Goal: Check status: Check status

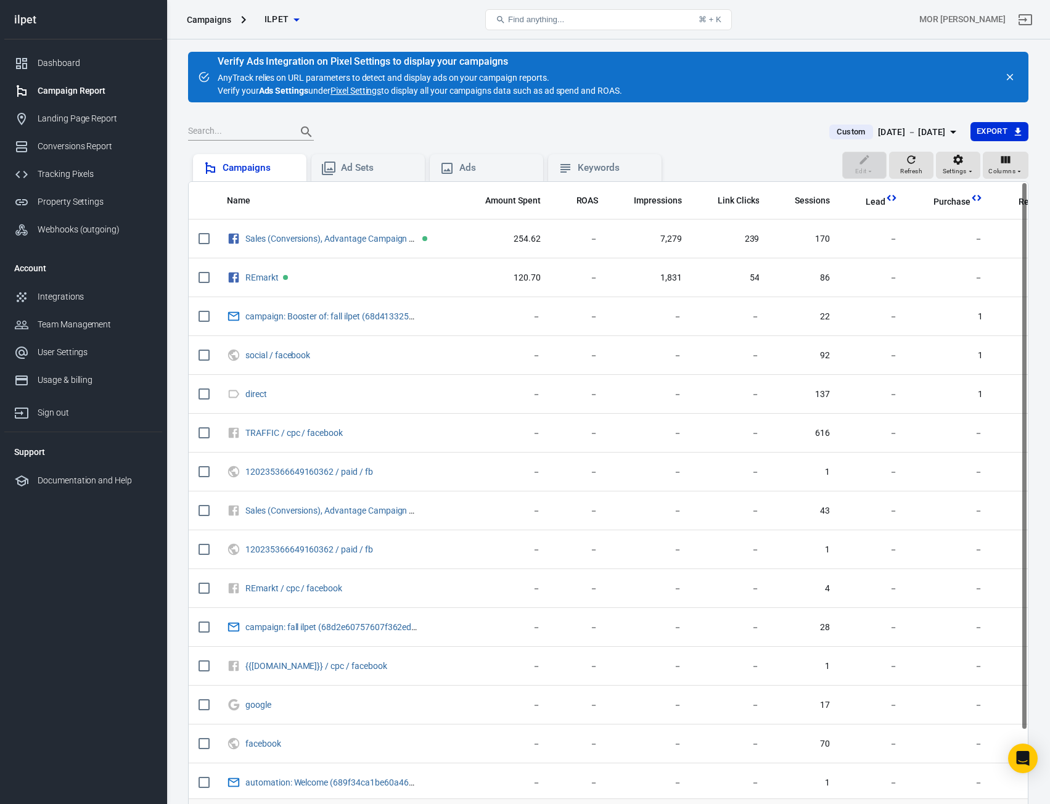
click at [277, 157] on div "Campaigns" at bounding box center [249, 167] width 113 height 27
click at [895, 125] on div "[DATE] － [DATE]" at bounding box center [912, 132] width 68 height 15
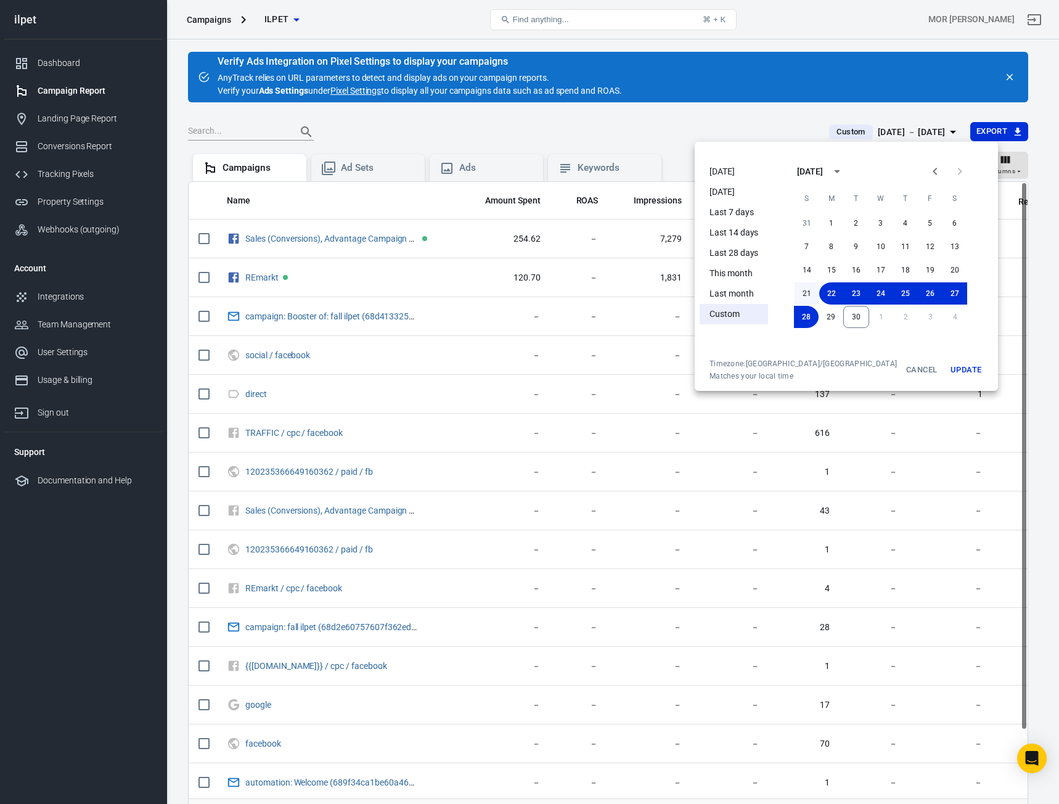
click at [795, 289] on button "21" at bounding box center [807, 293] width 25 height 22
click at [843, 311] on button "30" at bounding box center [856, 317] width 26 height 22
click at [946, 362] on button "Update" at bounding box center [965, 370] width 39 height 22
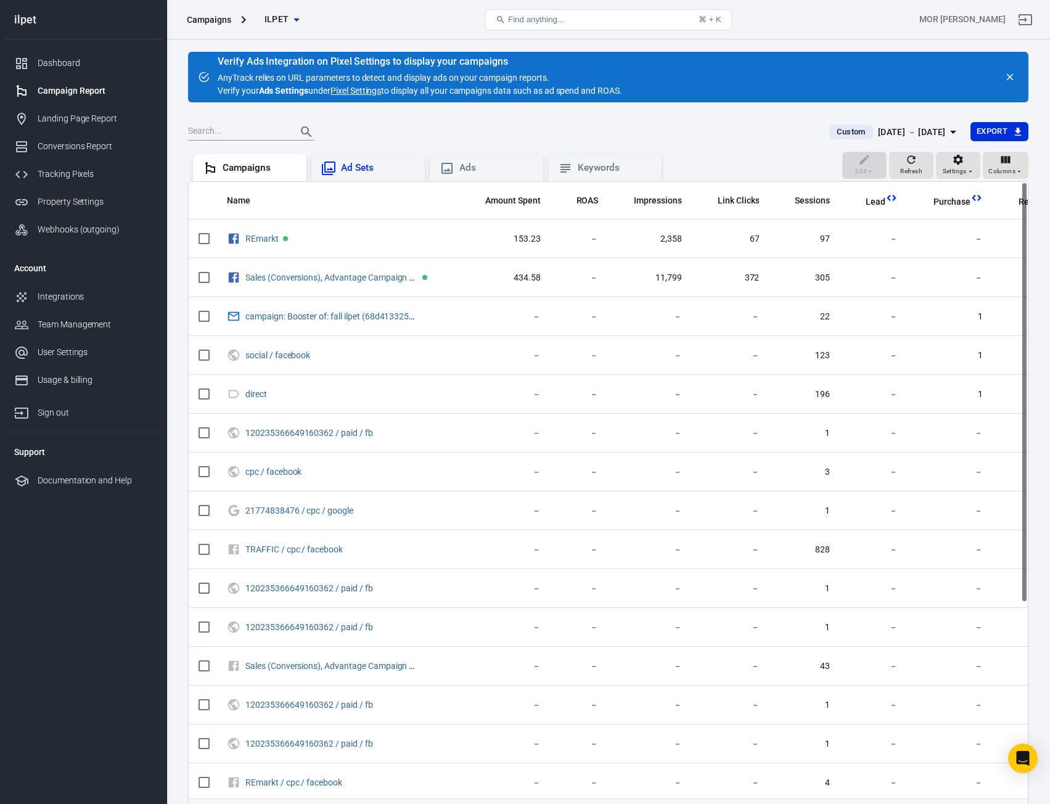
click at [386, 168] on div "Ad Sets" at bounding box center [378, 168] width 74 height 13
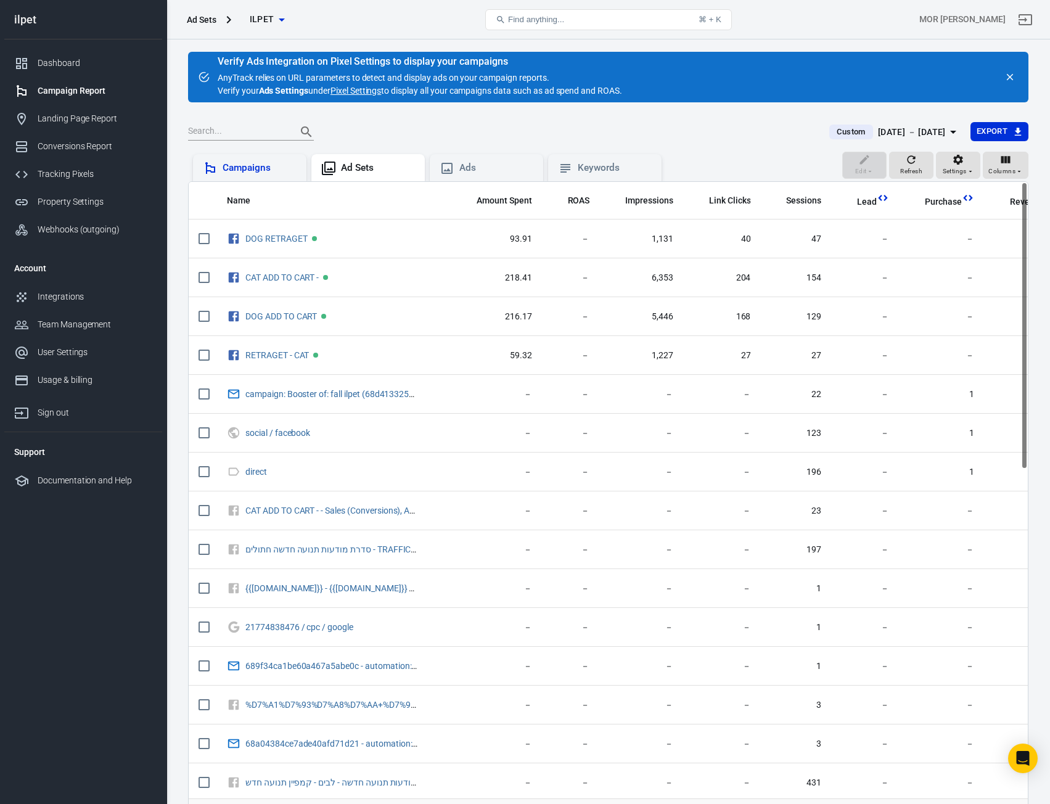
click at [278, 176] on div "Campaigns" at bounding box center [249, 167] width 113 height 27
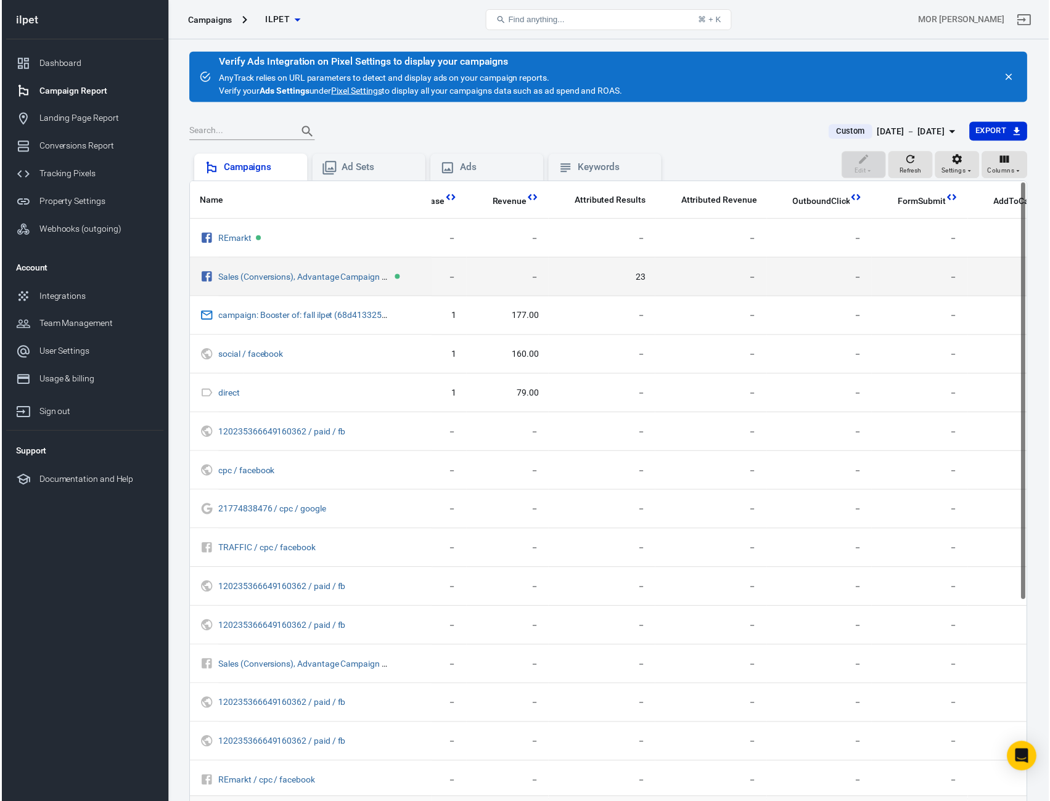
scroll to position [0, 547]
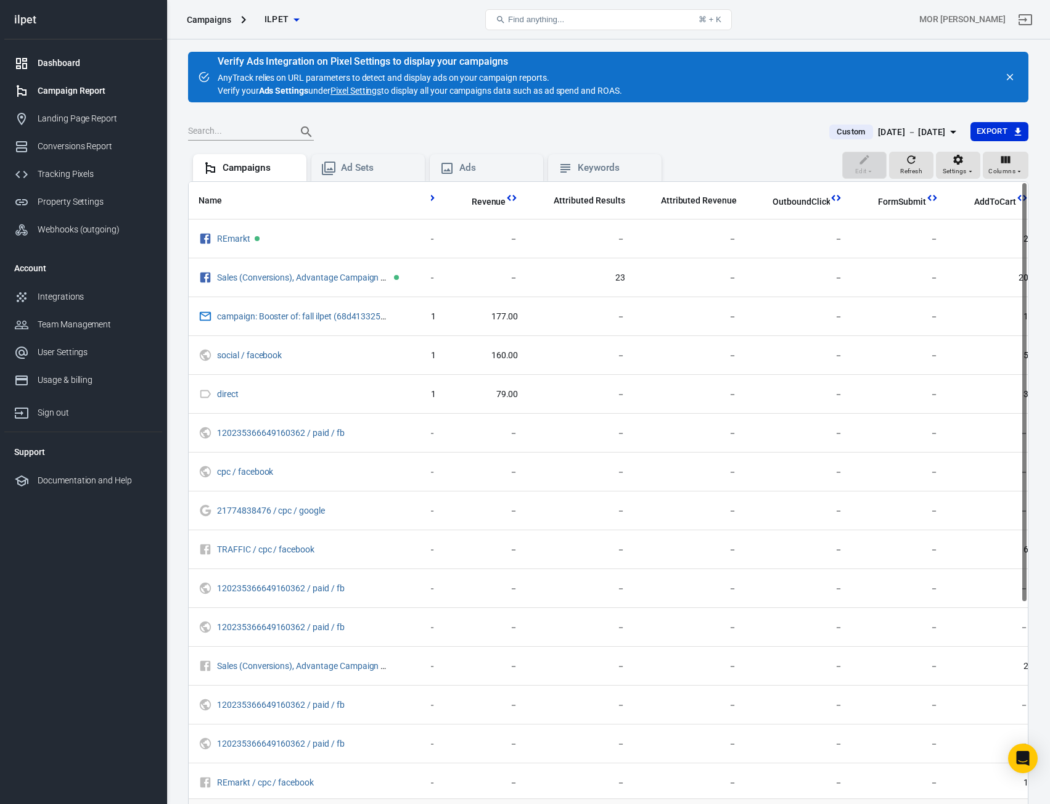
click at [89, 68] on div "Dashboard" at bounding box center [95, 63] width 115 height 13
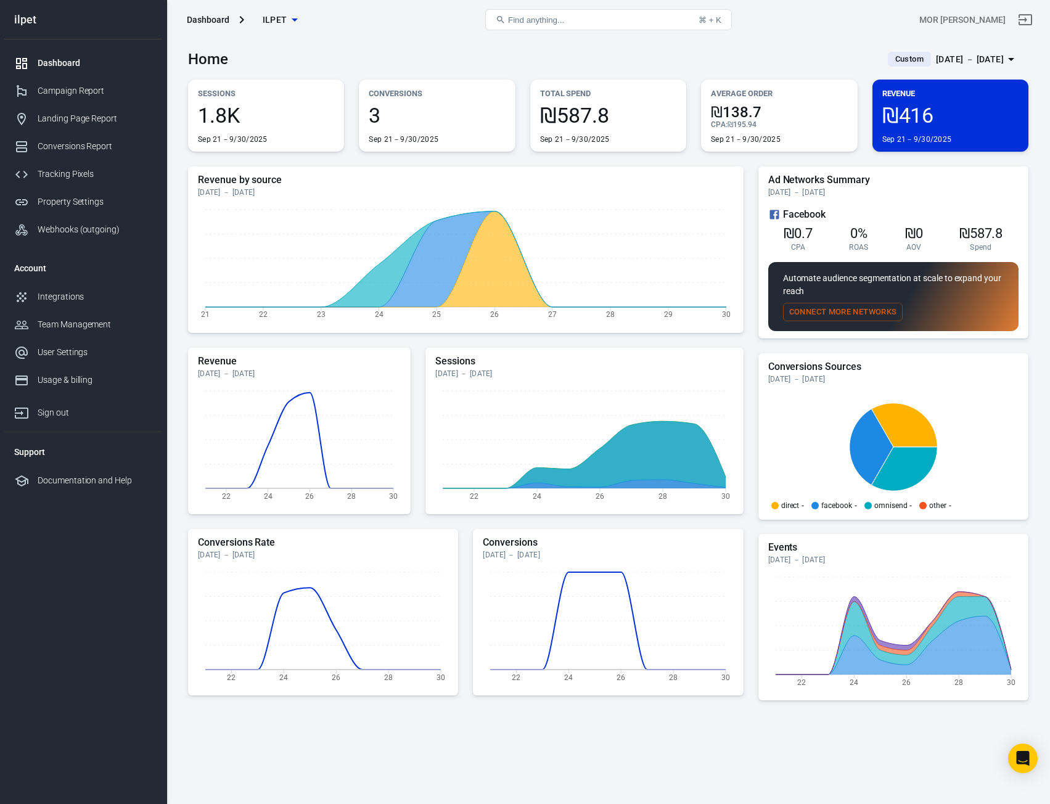
click at [951, 59] on div "[DATE] － [DATE]" at bounding box center [970, 59] width 68 height 15
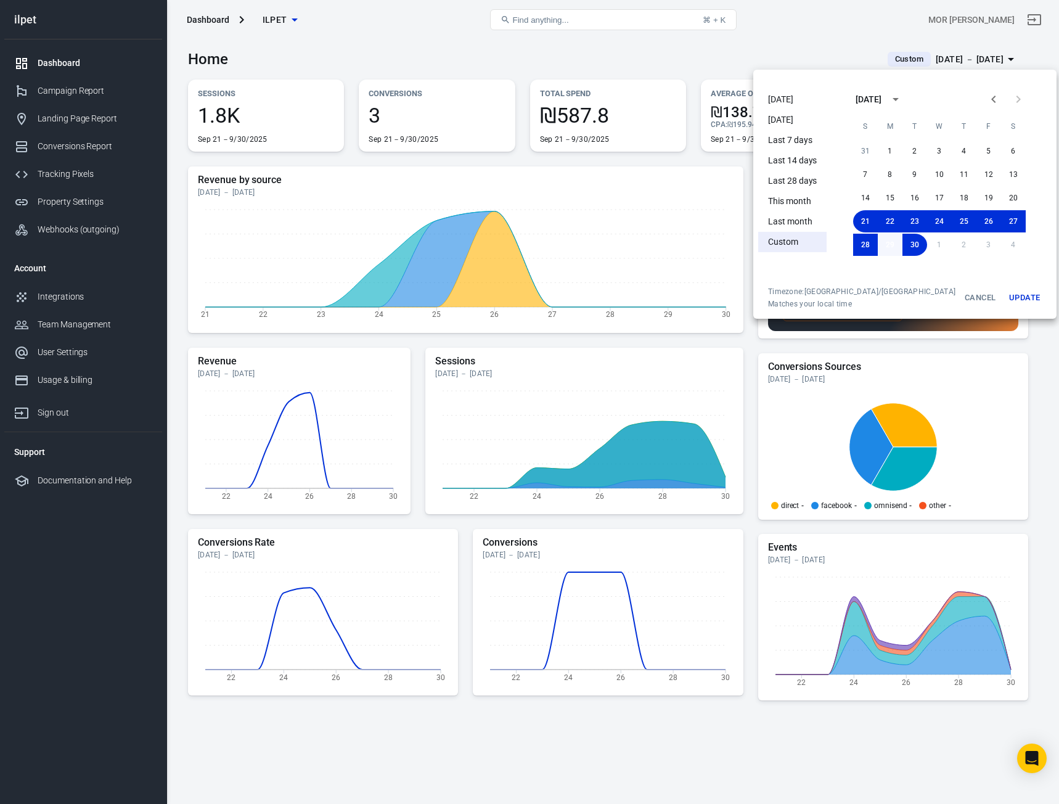
click at [881, 247] on button "29" at bounding box center [890, 245] width 25 height 22
click at [853, 245] on button "28" at bounding box center [865, 245] width 25 height 22
click at [903, 245] on button "30" at bounding box center [915, 245] width 26 height 22
click at [1005, 304] on button "Update" at bounding box center [1024, 298] width 39 height 22
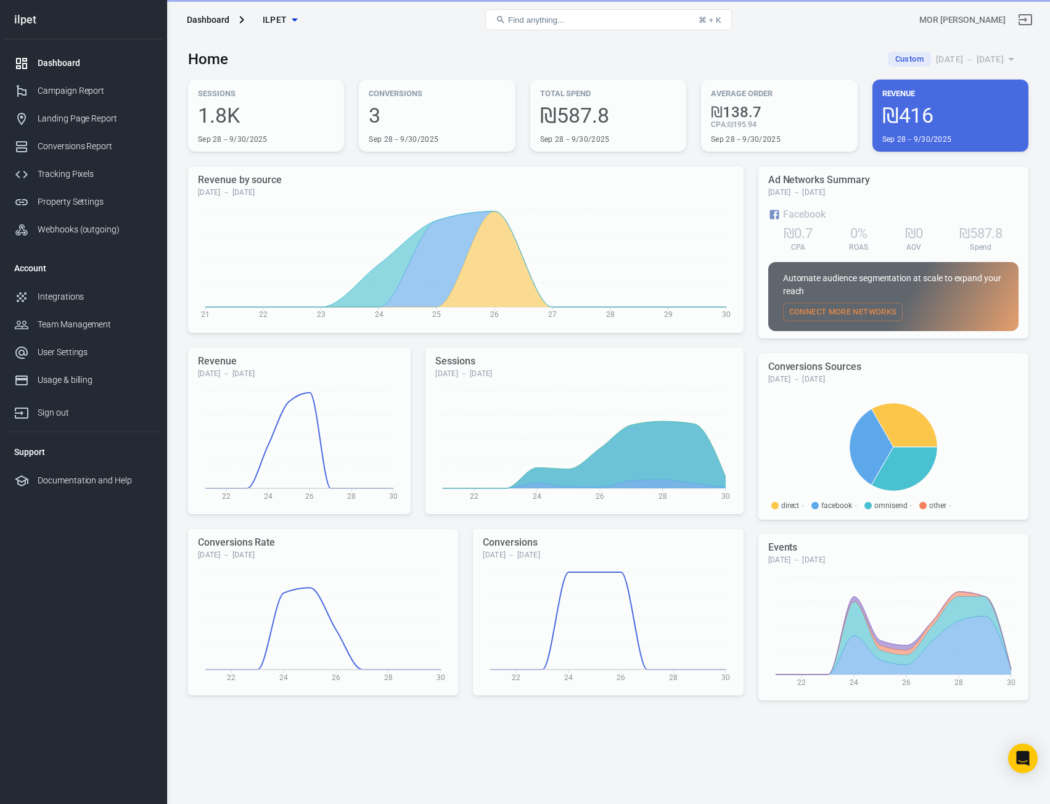
click at [998, 296] on div "[DATE] [DATE] Last 7 days Last 14 days Last 28 days This month Last month Custo…" at bounding box center [525, 402] width 1050 height 804
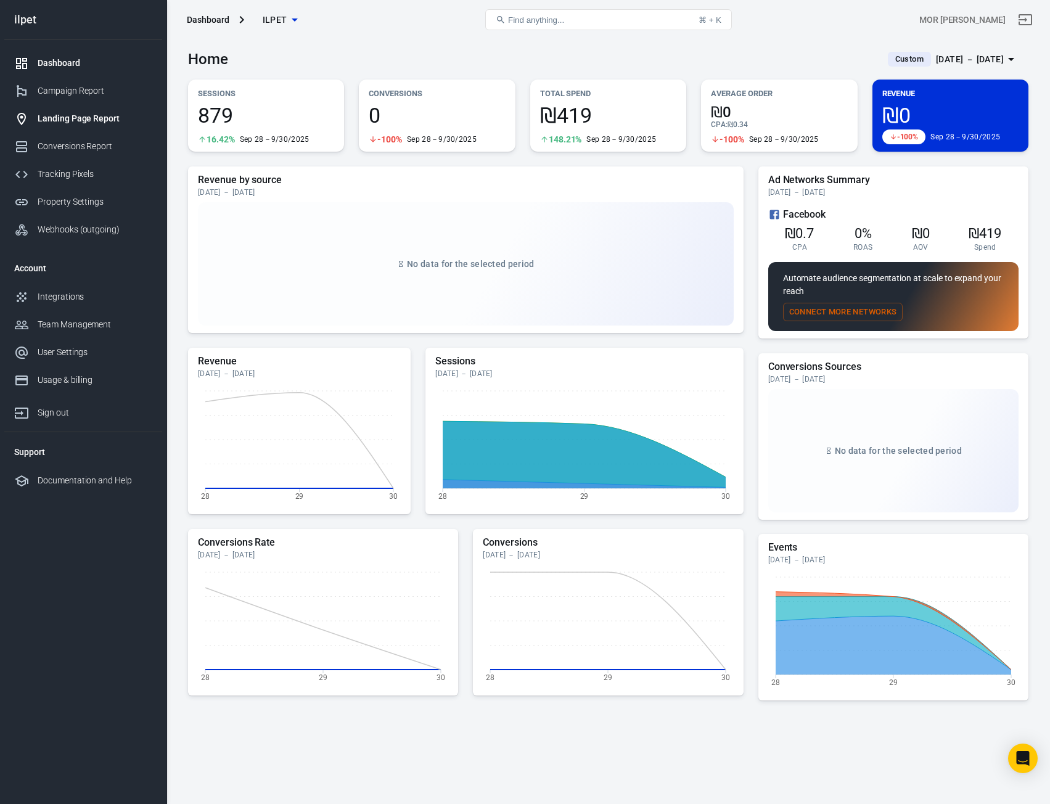
click at [81, 124] on div "Landing Page Report" at bounding box center [95, 118] width 115 height 13
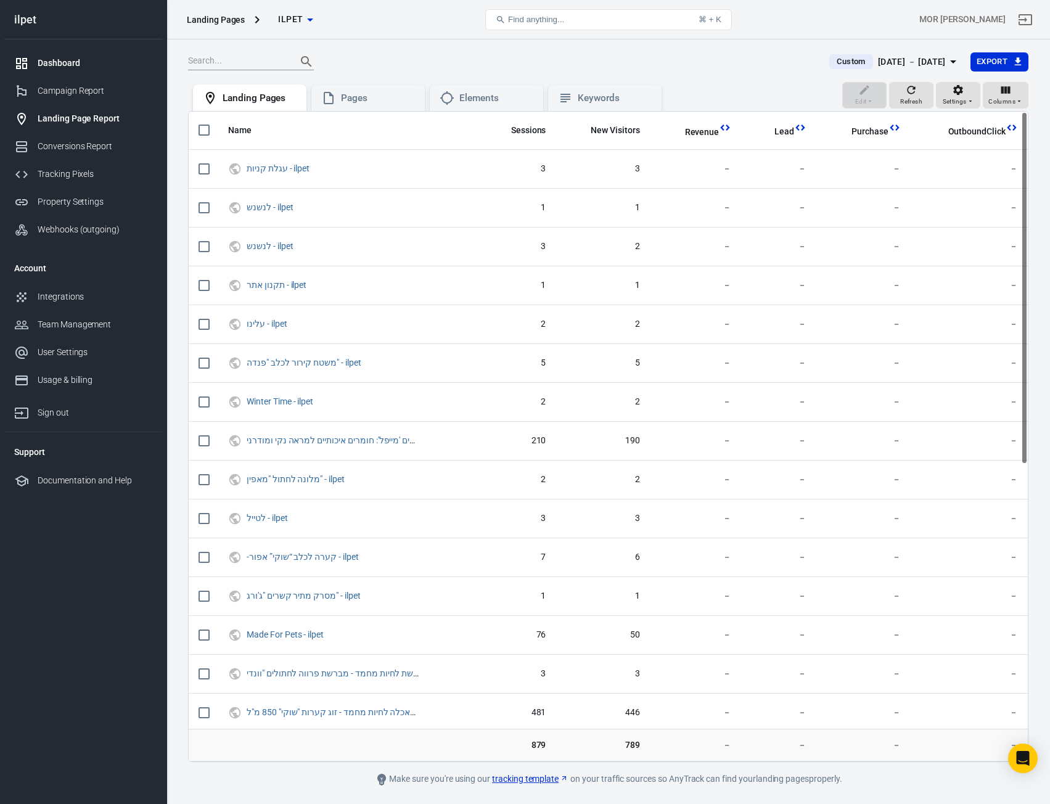
click at [69, 59] on div "Dashboard" at bounding box center [95, 63] width 115 height 13
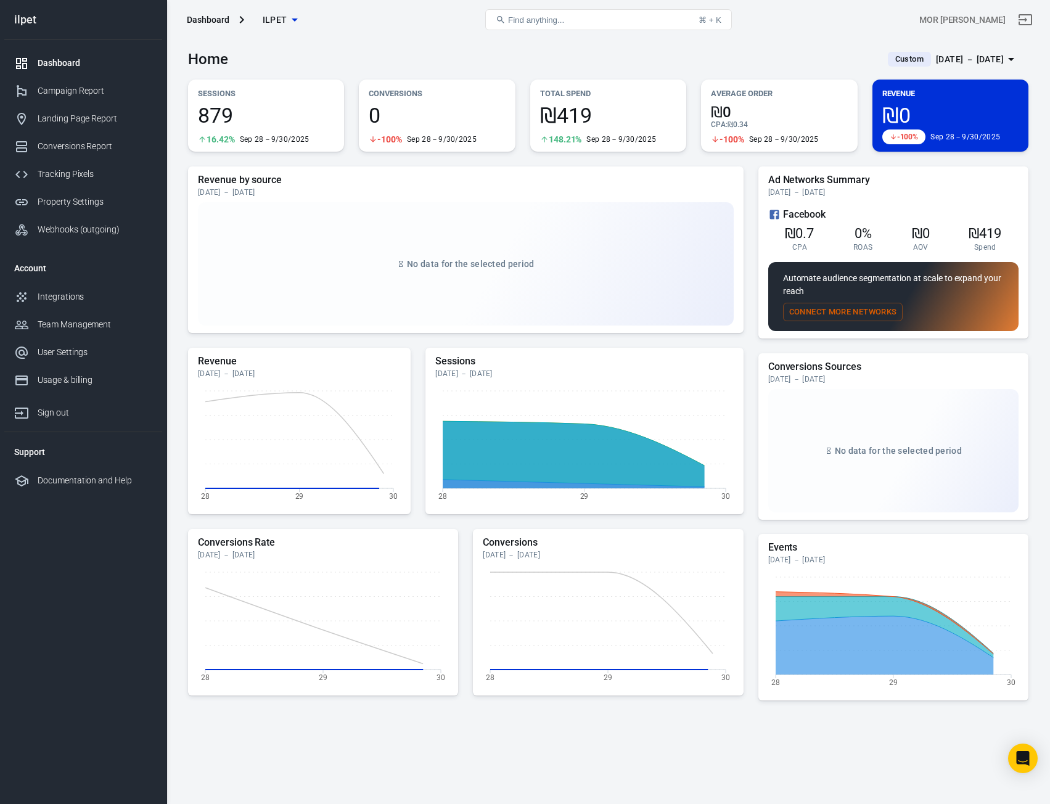
click at [78, 63] on div "Dashboard" at bounding box center [95, 63] width 115 height 13
click at [107, 102] on link "Campaign Report" at bounding box center [83, 91] width 158 height 28
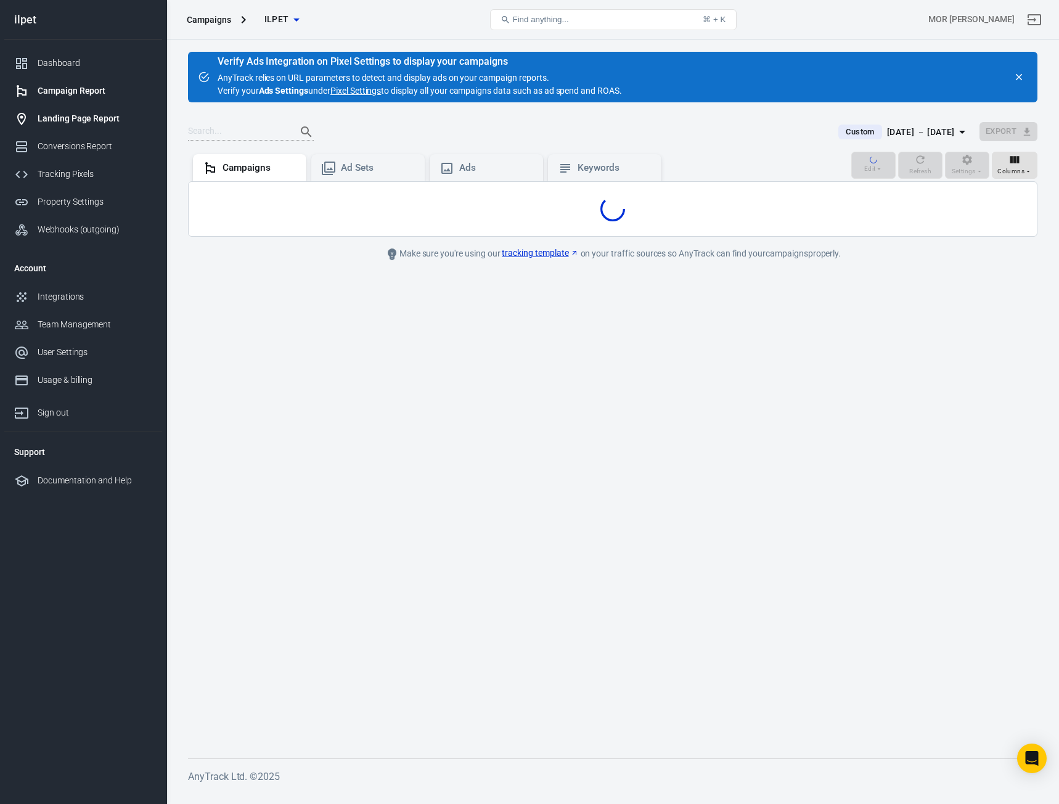
click at [101, 123] on div "Landing Page Report" at bounding box center [95, 118] width 115 height 13
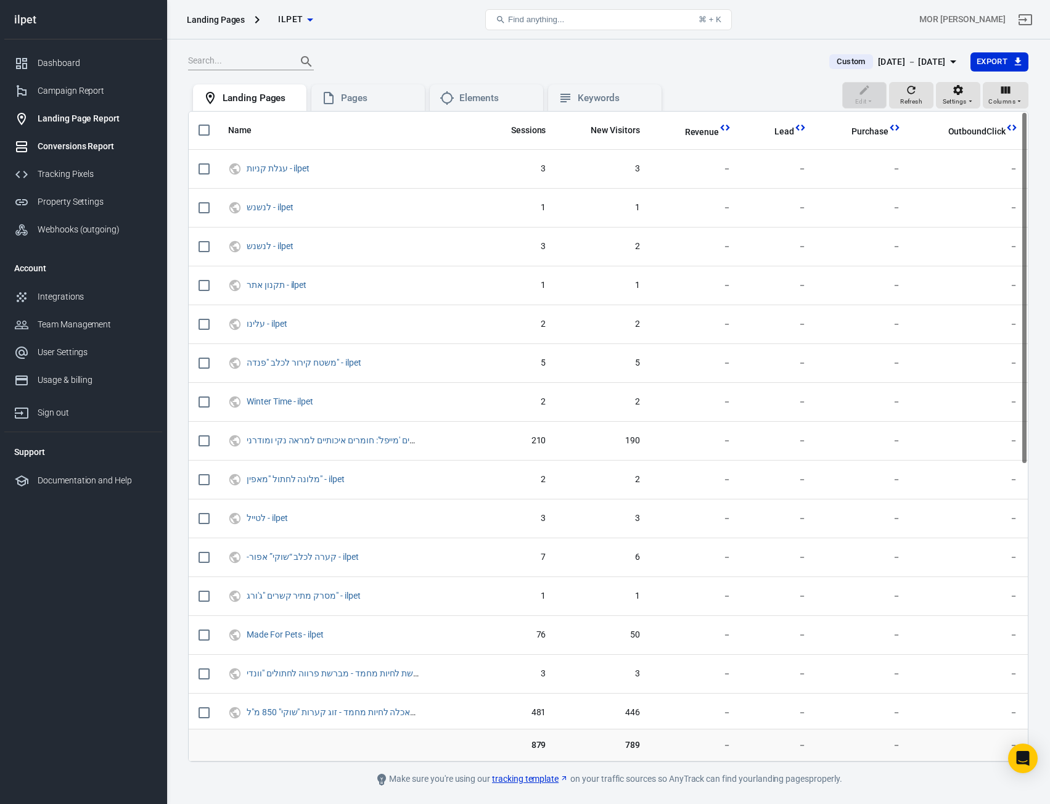
click at [89, 140] on div "Conversions Report" at bounding box center [95, 146] width 115 height 13
